Goal: Information Seeking & Learning: Learn about a topic

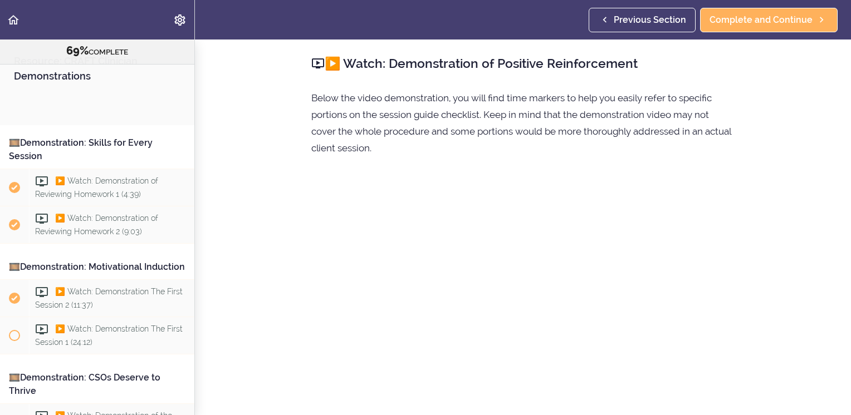
scroll to position [657, 0]
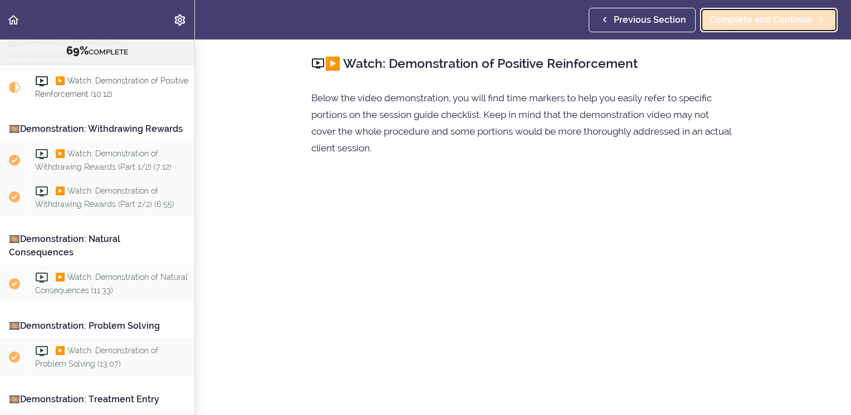
click at [779, 21] on span "Complete and Continue" at bounding box center [760, 19] width 103 height 13
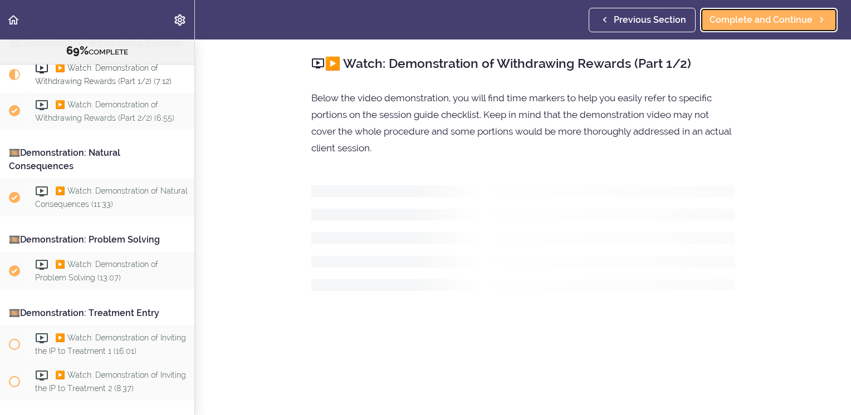
scroll to position [744, 0]
click at [244, 100] on section "Resource: CRAFT Clinician Demonstrations 69% COMPLETE 🎞️Demonstration: Skills f…" at bounding box center [425, 228] width 851 height 376
click at [646, 4] on div "Previous Section Complete and Continue" at bounding box center [715, 20] width 253 height 40
click at [631, 19] on span "Previous Section" at bounding box center [650, 19] width 72 height 13
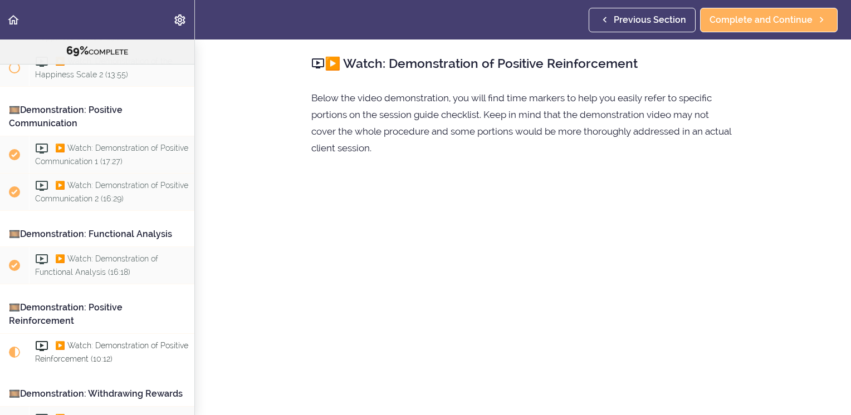
scroll to position [295, 0]
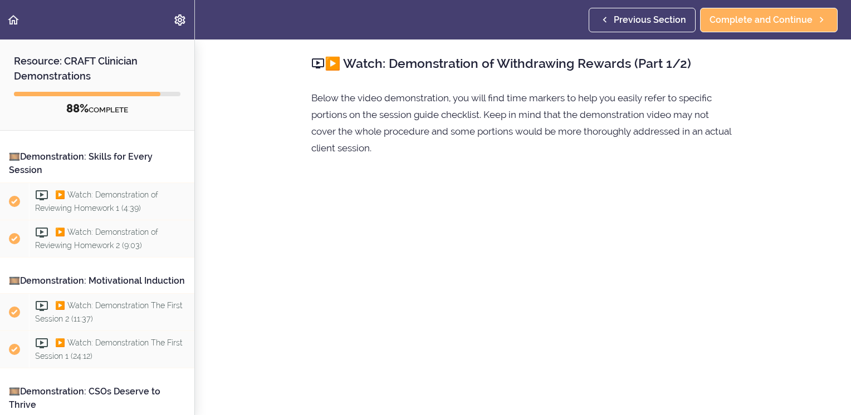
scroll to position [681, 0]
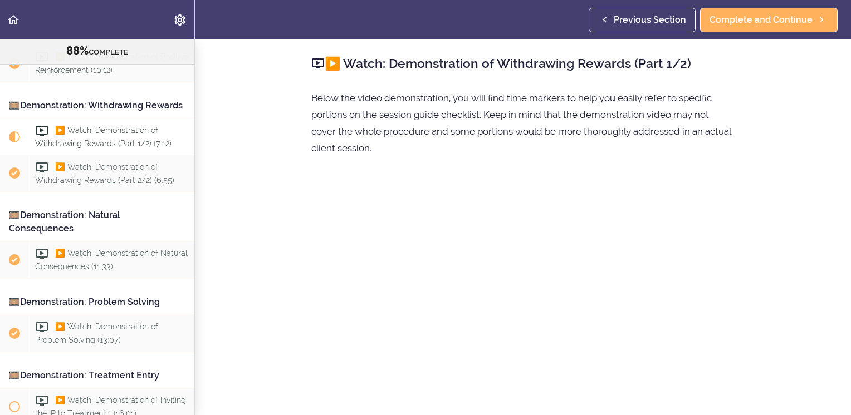
click at [766, 146] on section "Resource: CRAFT Clinician Demonstrations 88% COMPLETE 🎞️Demonstration: Skills f…" at bounding box center [425, 228] width 851 height 376
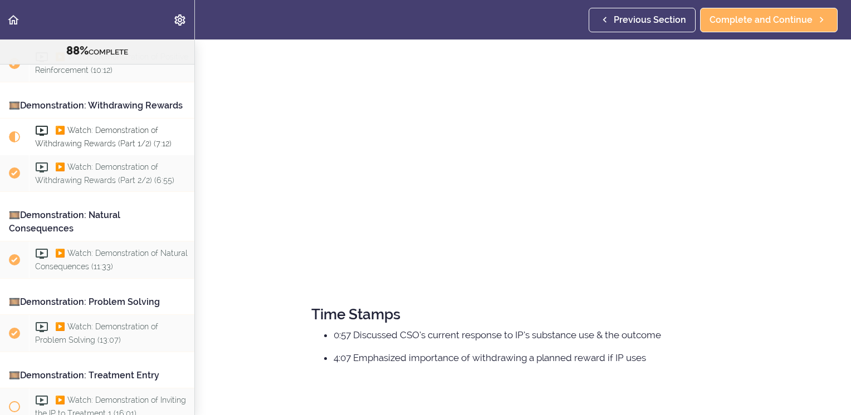
scroll to position [233, 0]
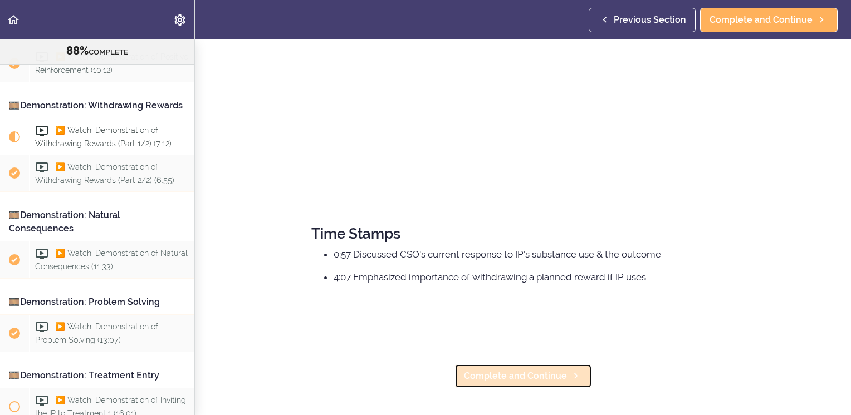
click at [523, 370] on span "Complete and Continue" at bounding box center [515, 376] width 103 height 13
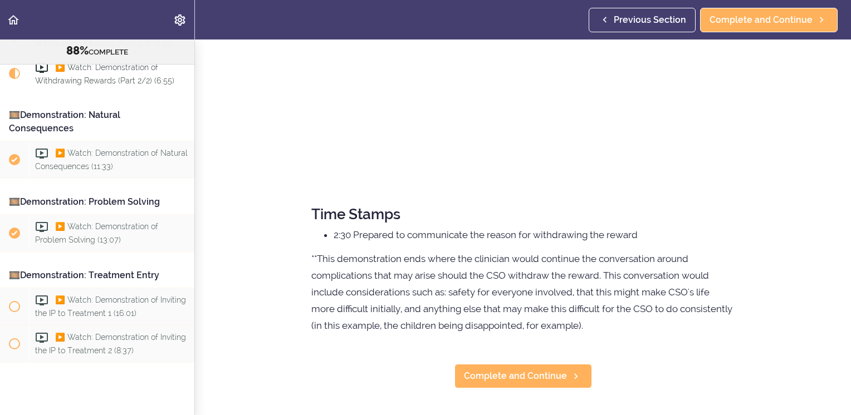
scroll to position [244, 0]
click at [501, 367] on link "Complete and Continue" at bounding box center [523, 377] width 138 height 24
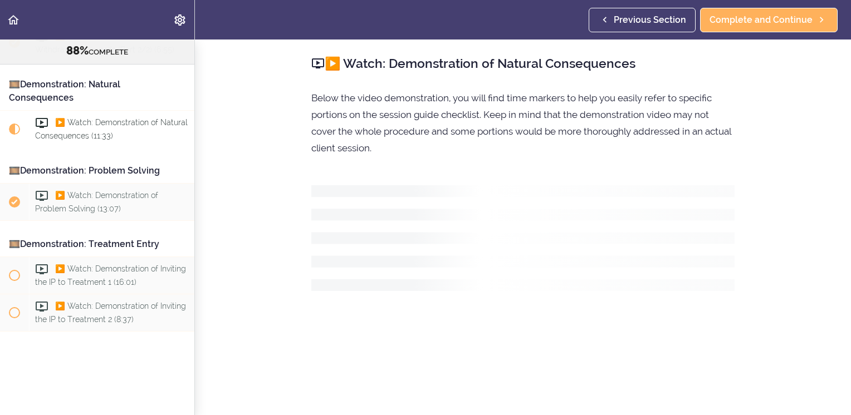
scroll to position [846, 0]
click at [278, 329] on section "Resource: CRAFT Clinician Demonstrations 88% COMPLETE 🎞️Demonstration: Skills f…" at bounding box center [425, 228] width 851 height 376
click at [805, 215] on section "Resource: CRAFT Clinician Demonstrations 88% COMPLETE 🎞️Demonstration: Skills f…" at bounding box center [425, 228] width 851 height 376
